Goal: Transaction & Acquisition: Purchase product/service

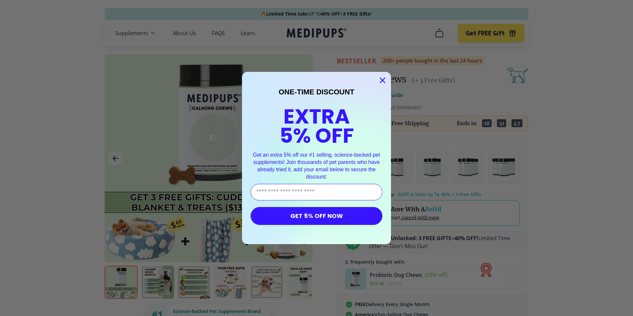
click at [323, 156] on span "Get an extra 5% off our #1 selling, science-backed pet supplements! Join thousa…" at bounding box center [316, 165] width 127 height 27
click at [273, 192] on input "Enter Your Email Address" at bounding box center [317, 192] width 132 height 17
type input "**********"
click at [350, 215] on button "GET 5% OFF NOW" at bounding box center [317, 216] width 132 height 18
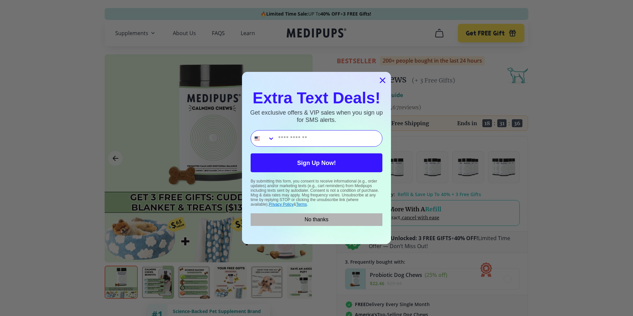
click at [319, 221] on button "No thanks" at bounding box center [317, 219] width 132 height 13
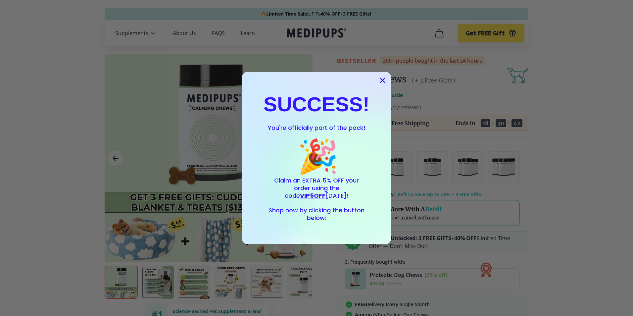
click at [312, 215] on span "Shop now by clicking the button below:" at bounding box center [317, 214] width 96 height 16
click at [332, 230] on div "SUCCESS! You're officially part of the pack! 🎉 Claim an EXTRA 5% OFF your order…" at bounding box center [317, 157] width 136 height 159
click at [382, 80] on circle "Close dialog" at bounding box center [382, 80] width 11 height 11
